Goal: Transaction & Acquisition: Purchase product/service

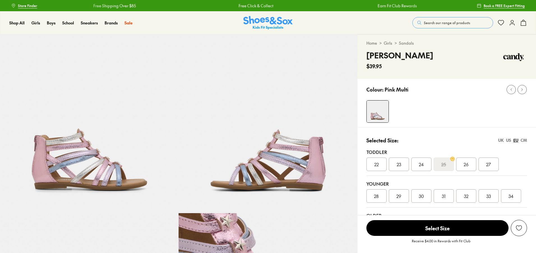
select select "*"
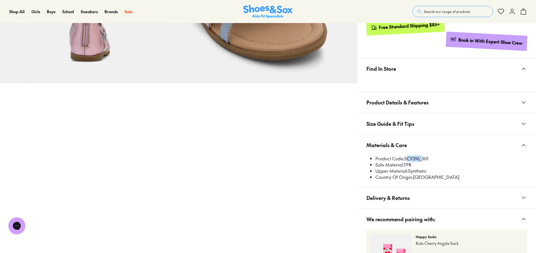
click at [443, 13] on span "Search our range of products" at bounding box center [447, 11] width 46 height 5
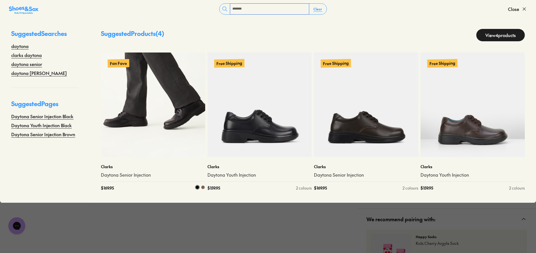
type input "*******"
click at [157, 137] on img at bounding box center [153, 104] width 104 height 104
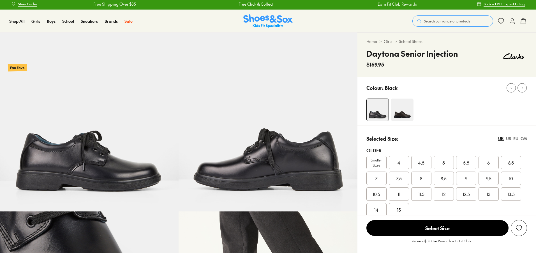
scroll to position [56, 0]
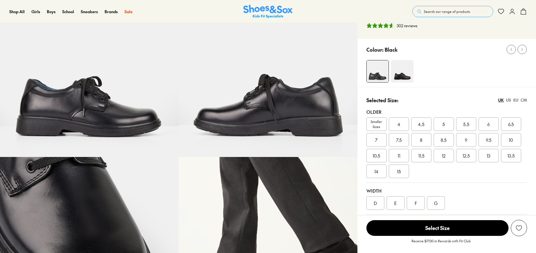
click at [446, 142] on span "8.5" at bounding box center [444, 139] width 6 height 7
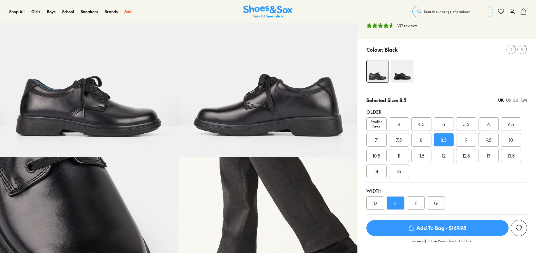
select select "*"
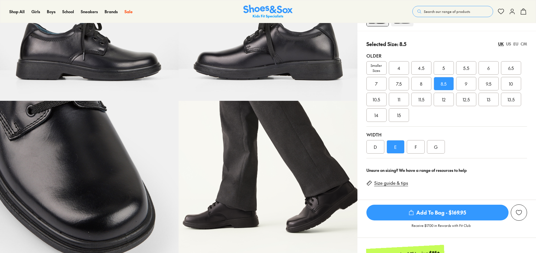
click at [420, 155] on div "Width D E F G" at bounding box center [446, 142] width 161 height 32
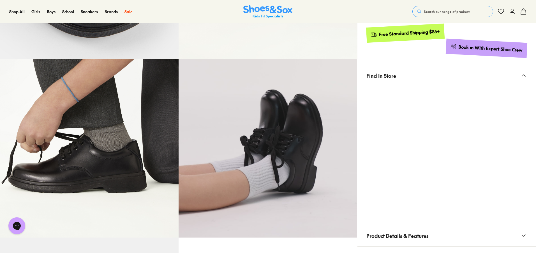
scroll to position [336, 0]
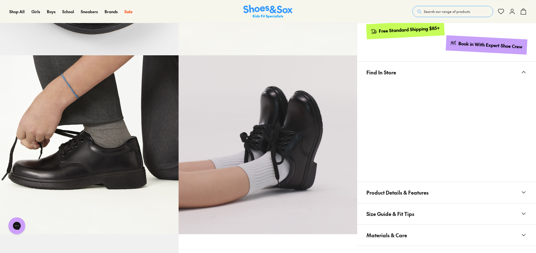
click at [527, 117] on div at bounding box center [447, 129] width 179 height 92
